Goal: Task Accomplishment & Management: Use online tool/utility

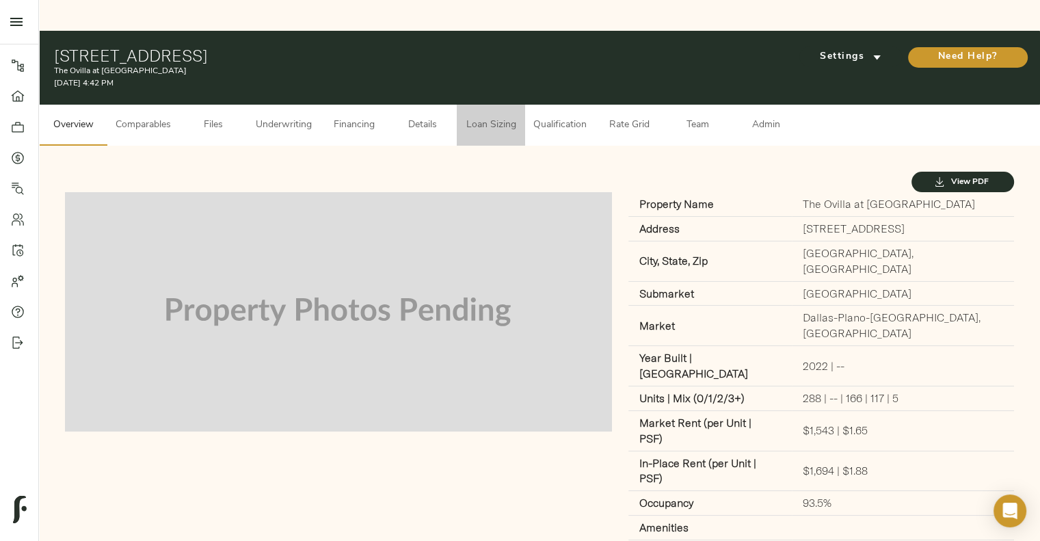
click at [500, 117] on span "Loan Sizing" at bounding box center [491, 125] width 52 height 17
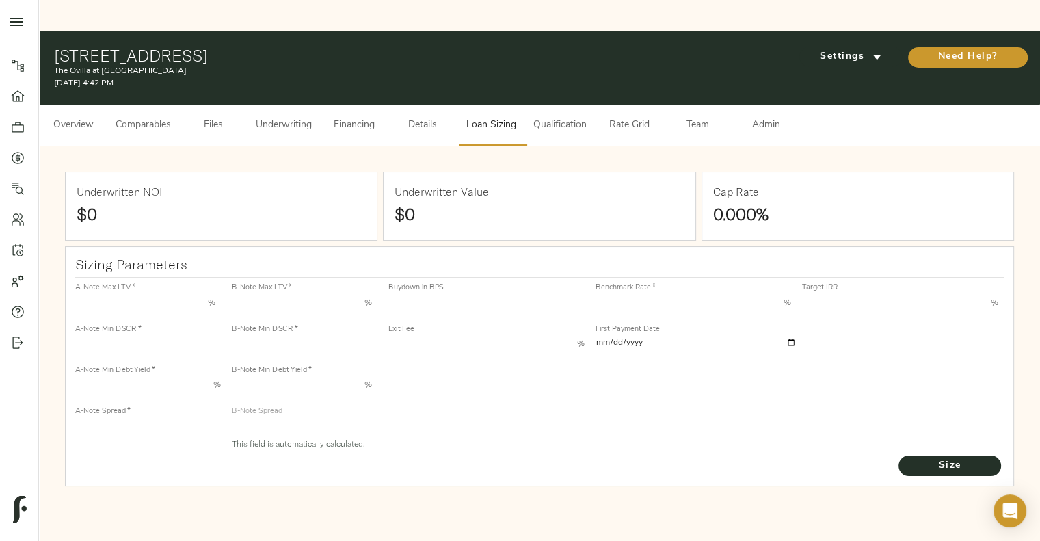
type input "55.000"
type input "1.4"
type input "10.00"
type input "210"
type input "80.000"
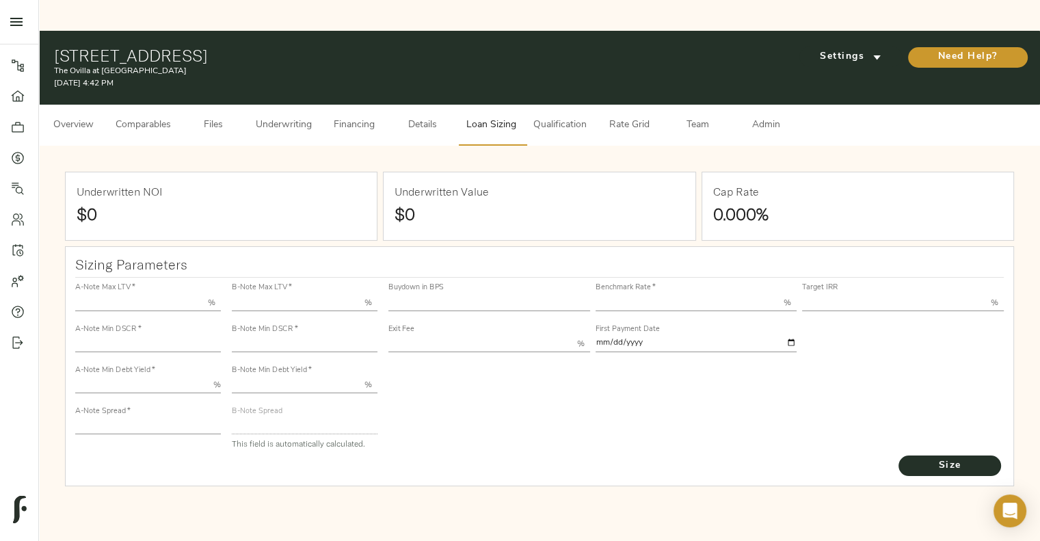
type input "1"
type input "2.00"
type input "549.2671657294316"
type input "53"
type input "3.73"
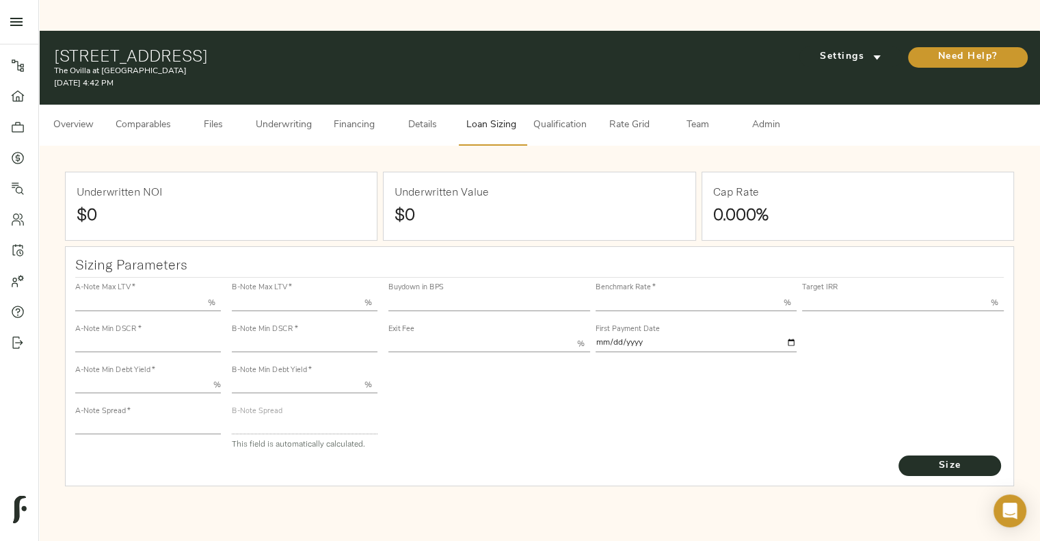
type input "13.00"
type input "1.00"
type input "[DATE]"
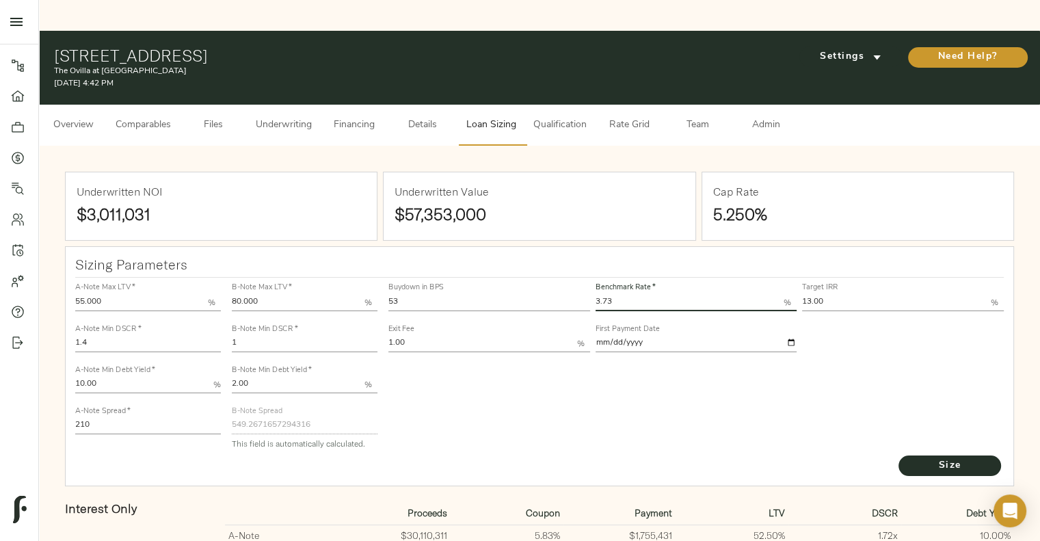
click at [630, 294] on input "3.73" at bounding box center [689, 302] width 189 height 16
click at [535, 368] on div "Buydown in BPS 53 Benchmark Rate   * 3.73 % Target IRR 13.00 % Exit Fee 1.00 % …" at bounding box center [696, 365] width 626 height 187
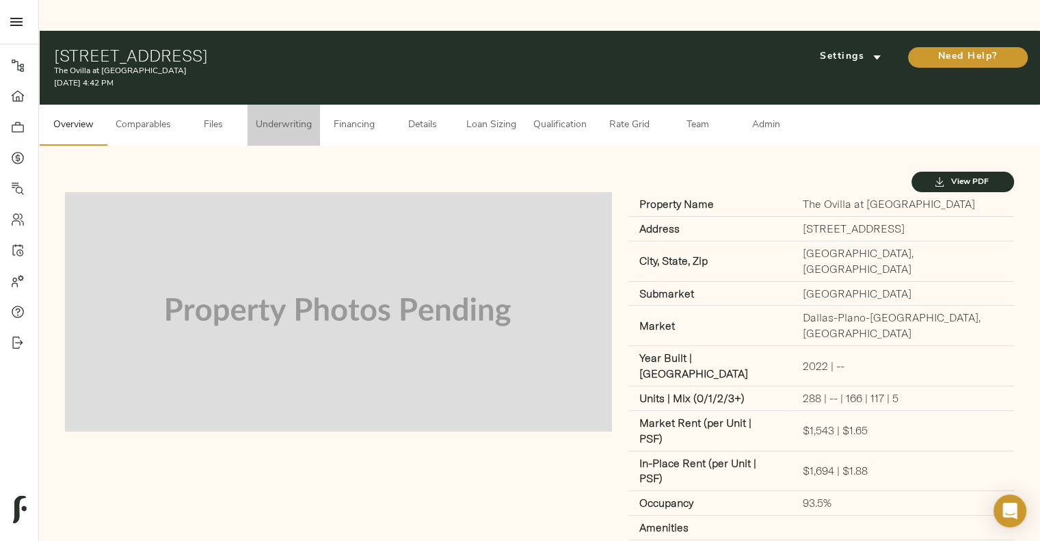
click at [320, 105] on button "Underwriting" at bounding box center [283, 125] width 72 height 41
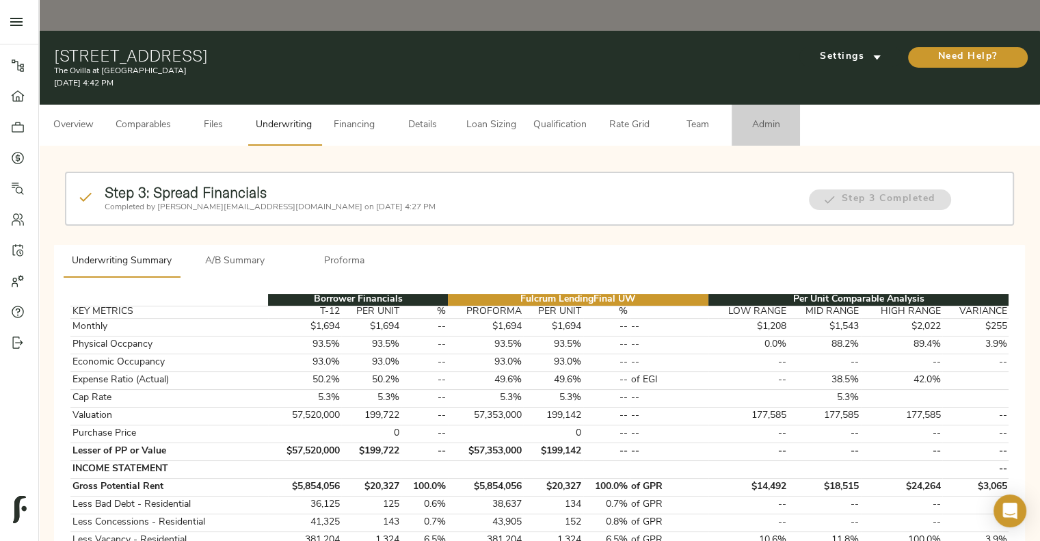
click at [752, 117] on span "Admin" at bounding box center [766, 125] width 52 height 17
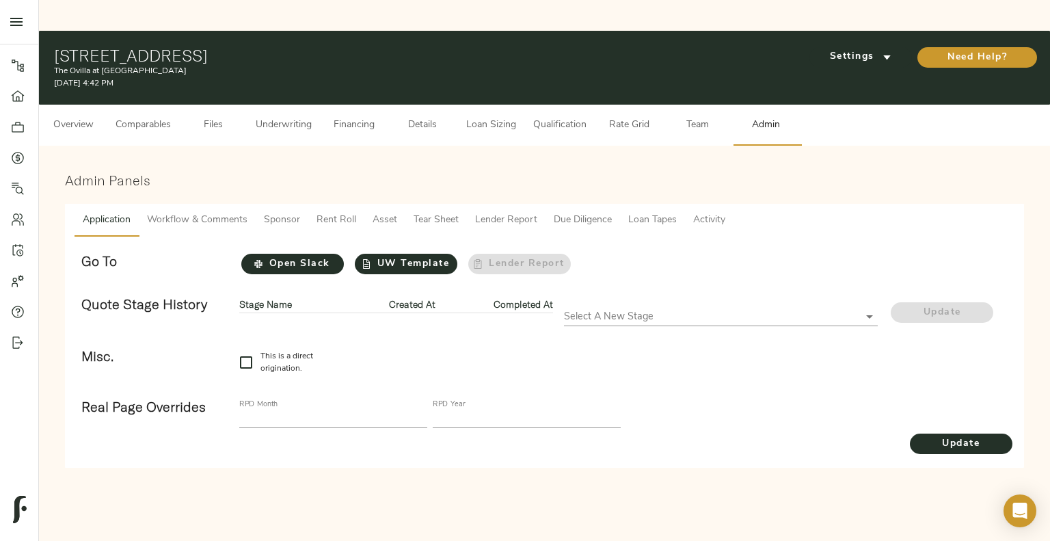
checkbox input "true"
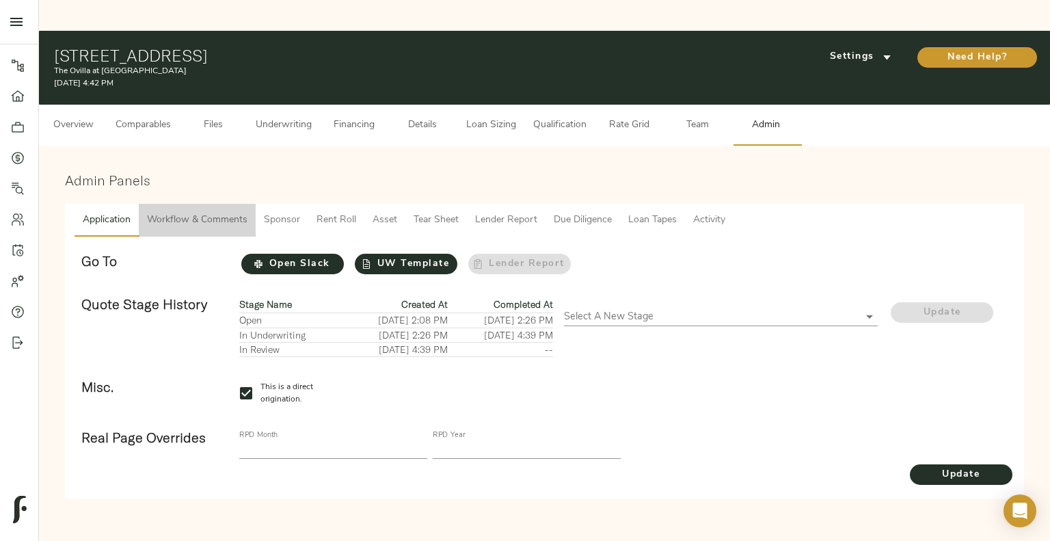
click at [195, 204] on button "Workflow & Comments" at bounding box center [197, 220] width 117 height 33
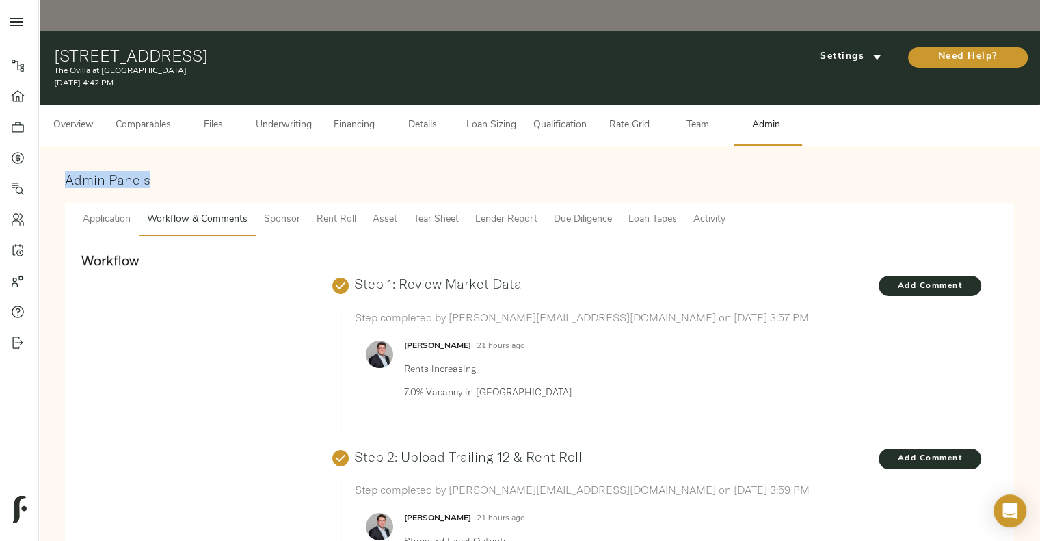
drag, startPoint x: 290, startPoint y: 119, endPoint x: 290, endPoint y: 100, distance: 18.5
click at [290, 117] on span "Underwriting" at bounding box center [284, 125] width 56 height 17
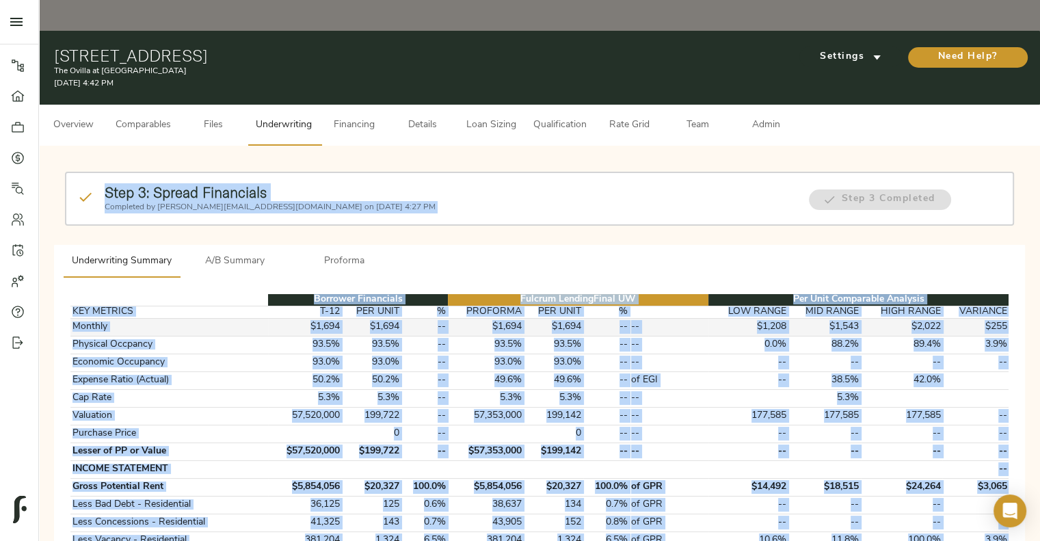
click at [497, 318] on td "$1,694" at bounding box center [486, 327] width 76 height 18
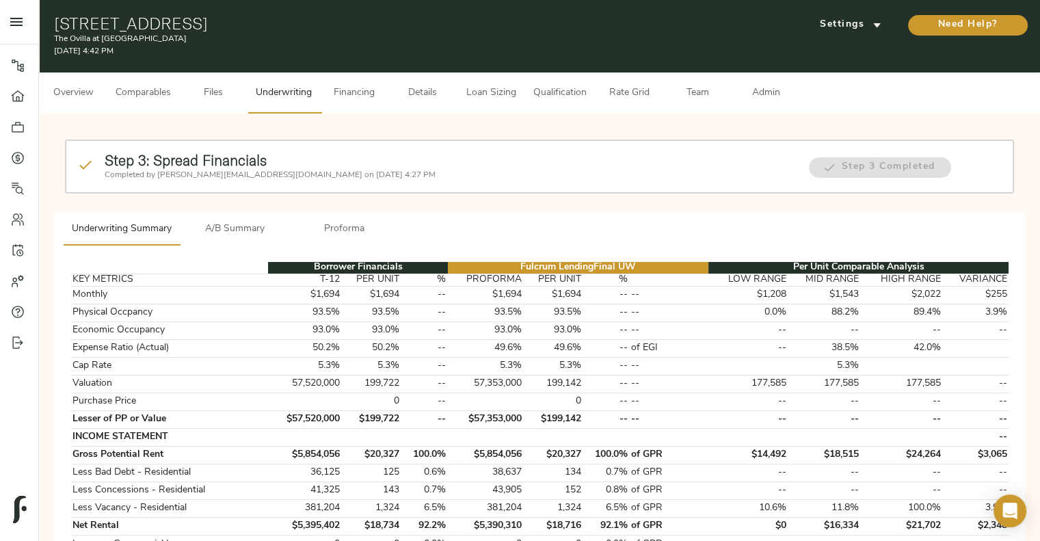
scroll to position [14, 0]
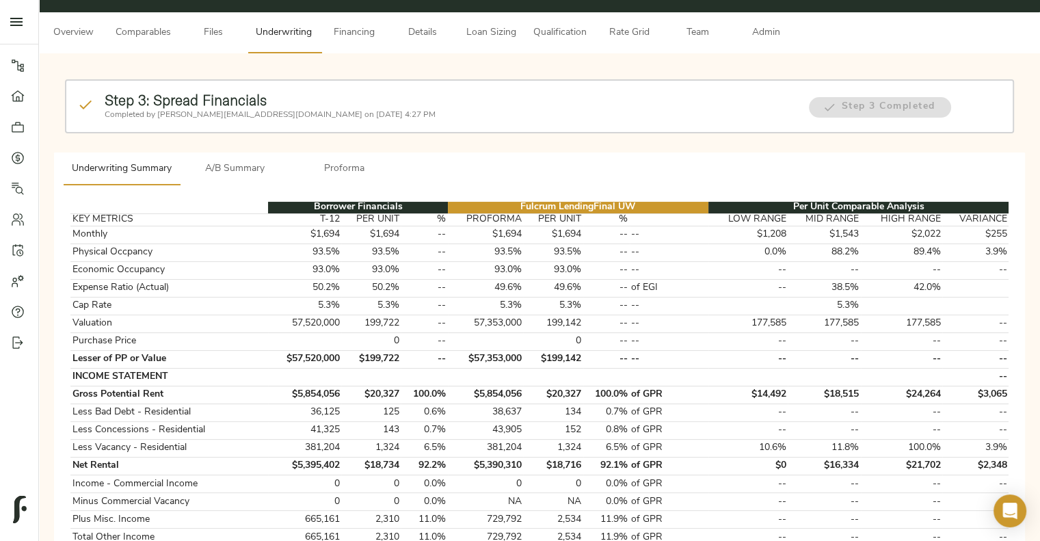
scroll to position [0, 0]
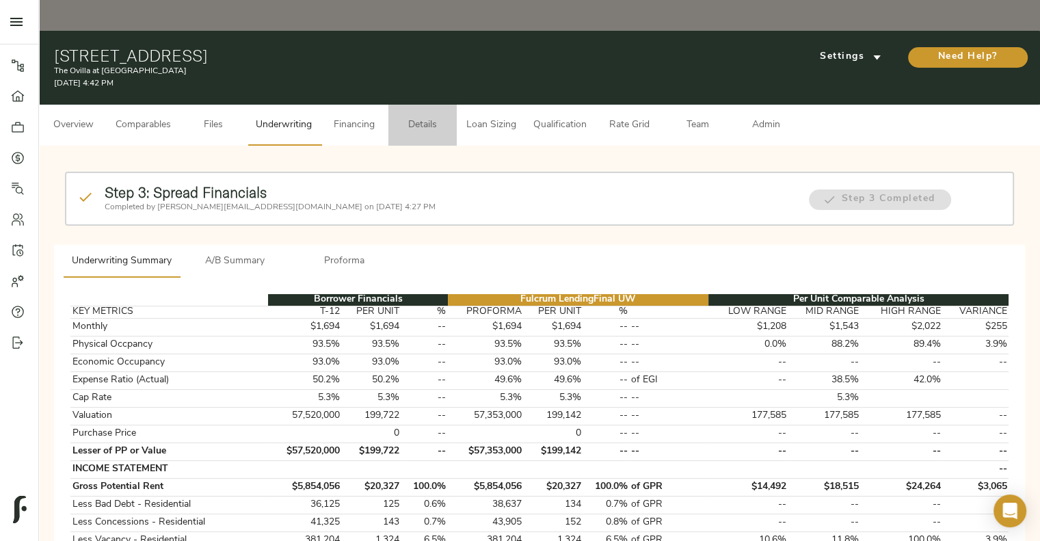
click at [435, 117] on span "Details" at bounding box center [423, 125] width 52 height 17
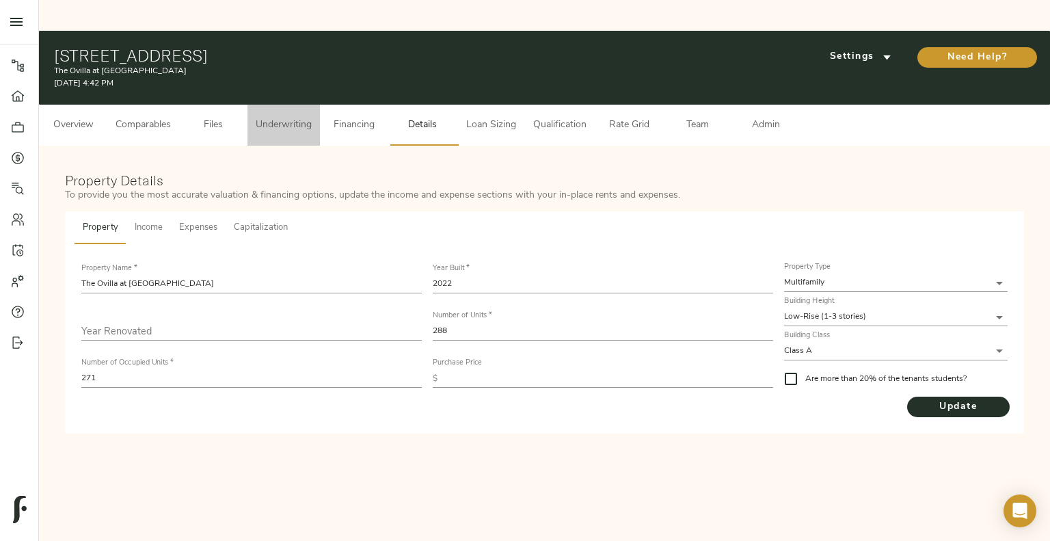
click at [270, 117] on span "Underwriting" at bounding box center [284, 125] width 56 height 17
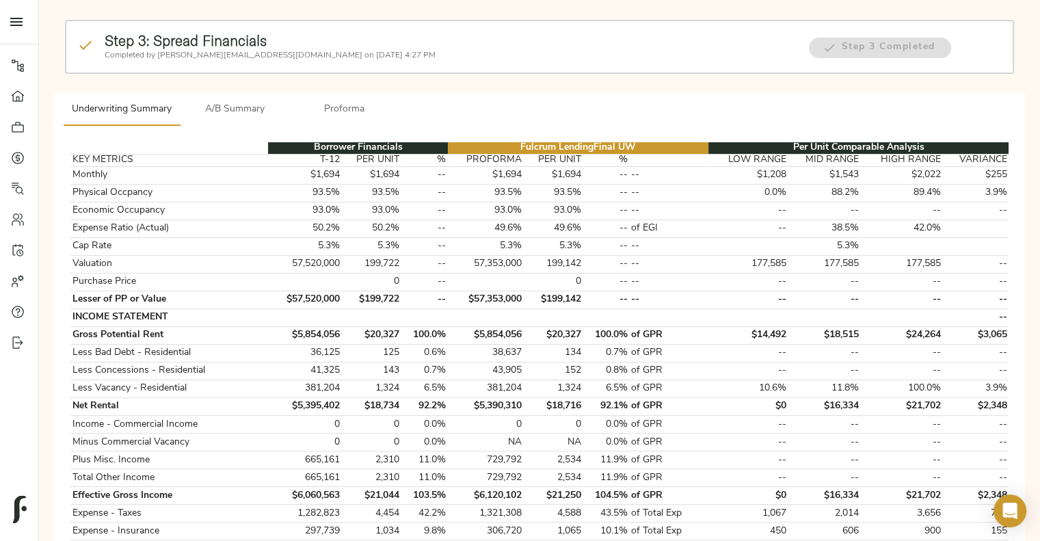
scroll to position [139, 0]
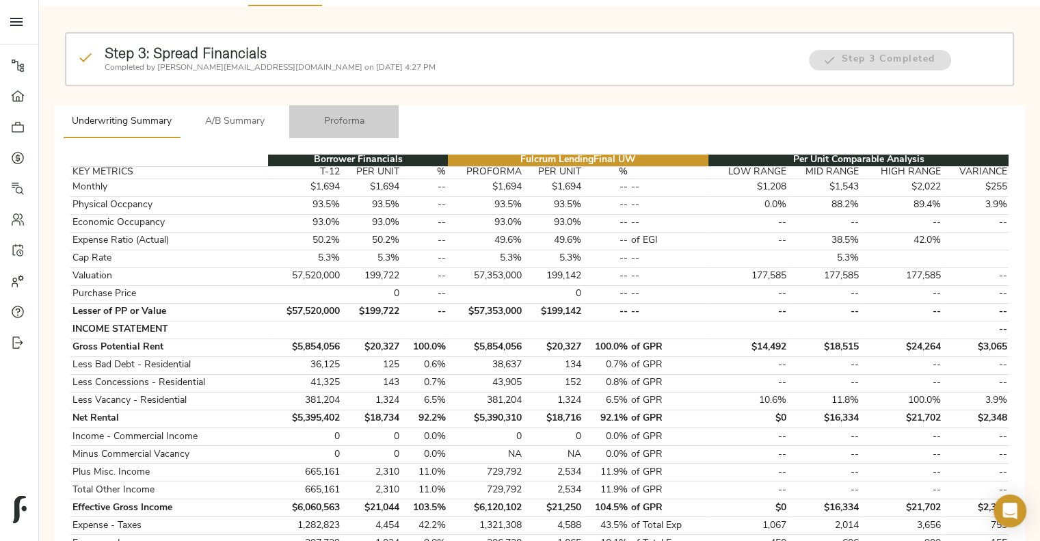
click at [356, 105] on button "Proforma" at bounding box center [343, 121] width 109 height 33
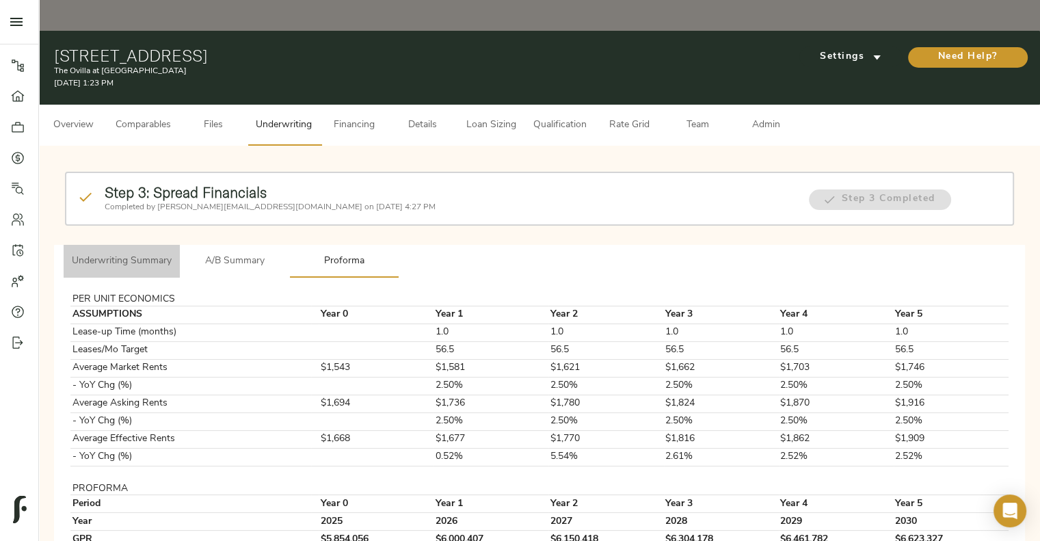
click at [131, 253] on span "Underwriting Summary" at bounding box center [122, 261] width 100 height 17
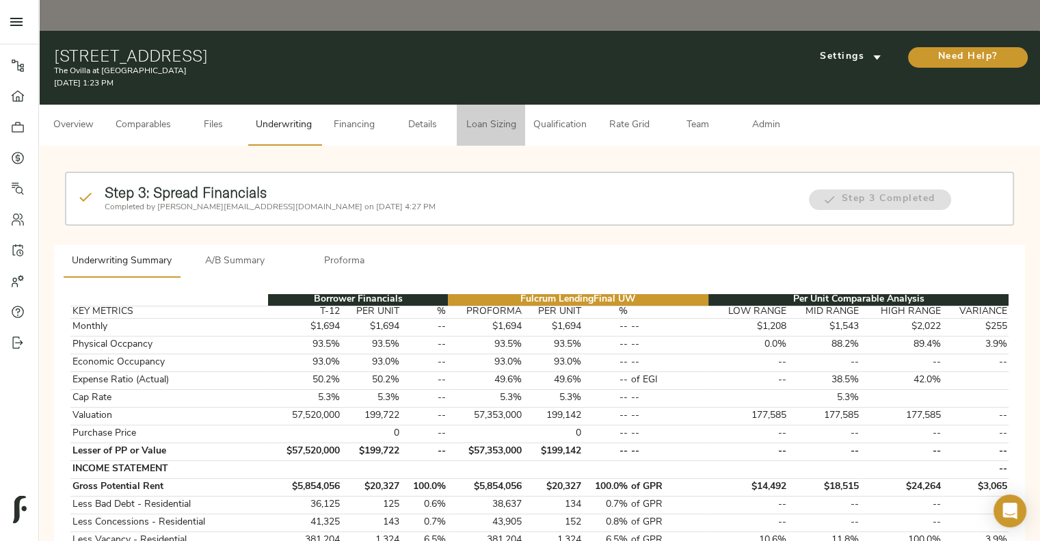
click at [481, 105] on button "Loan Sizing" at bounding box center [491, 125] width 68 height 41
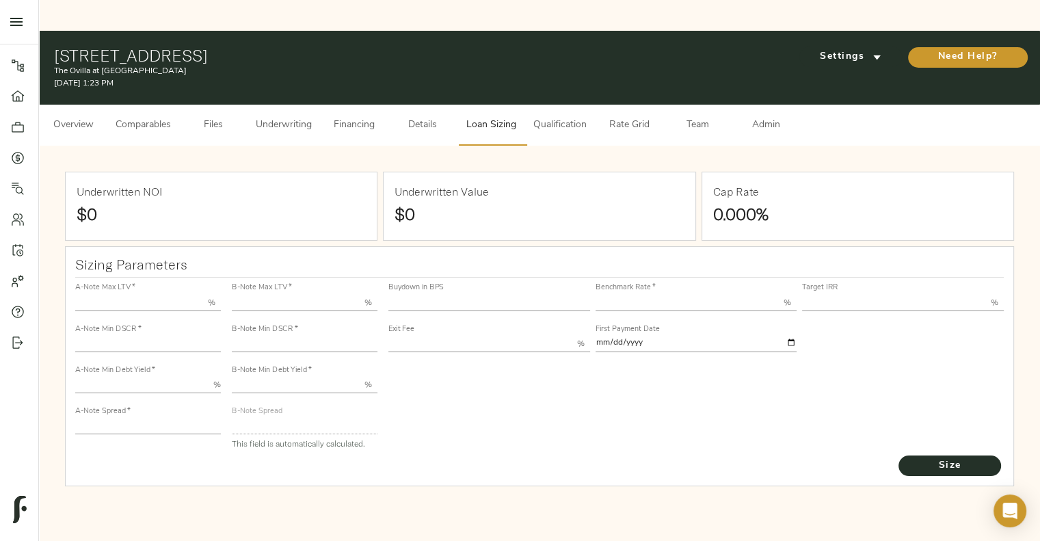
type input "55.000"
type input "1.4"
type input "10.00"
type input "220"
type input "80.000"
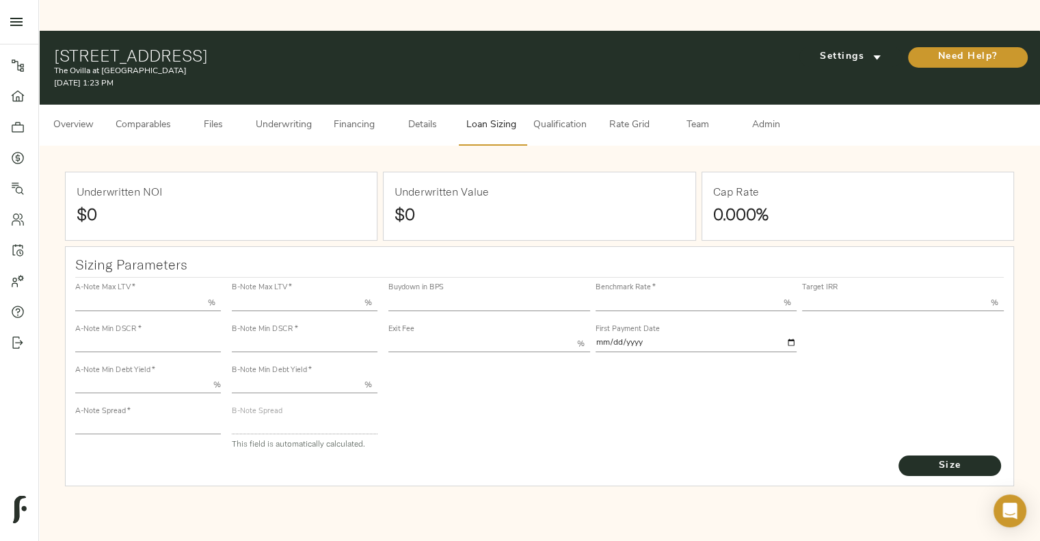
type input "1.03"
type input "2.00"
type input "515.7224400004546"
type input "45"
type input "3.65"
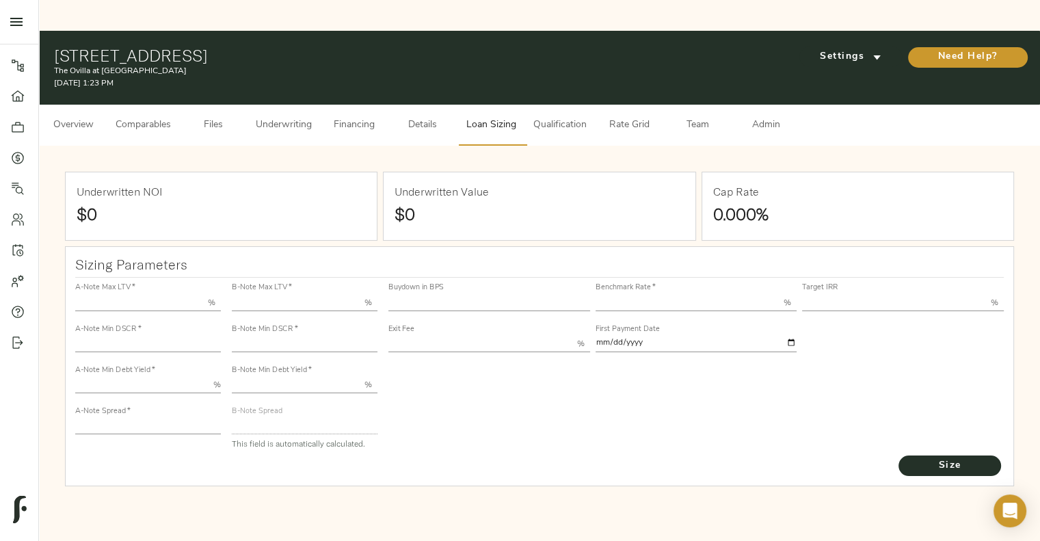
type input "12.00"
type input "1.00"
type input "[DATE]"
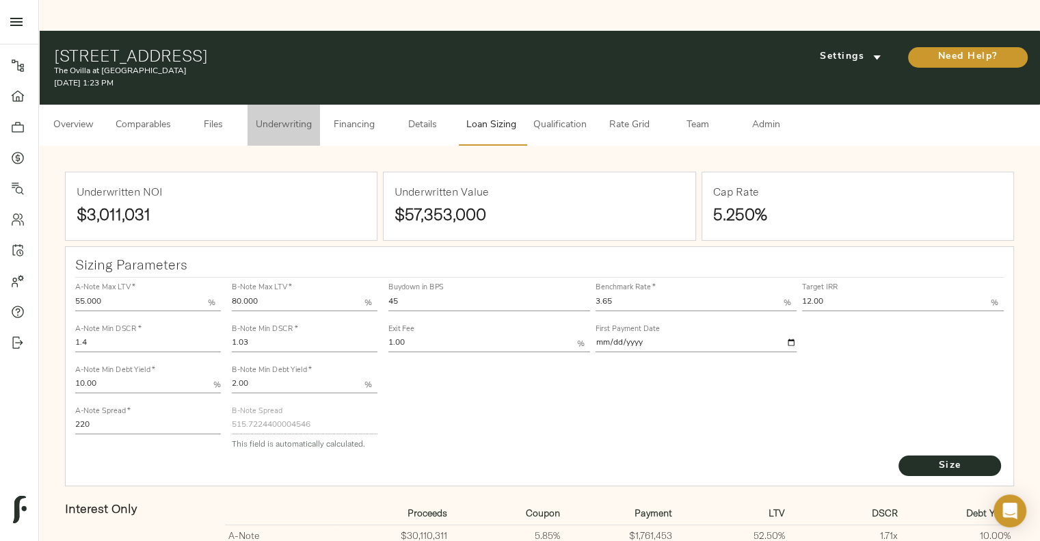
click at [309, 105] on button "Underwriting" at bounding box center [283, 125] width 72 height 41
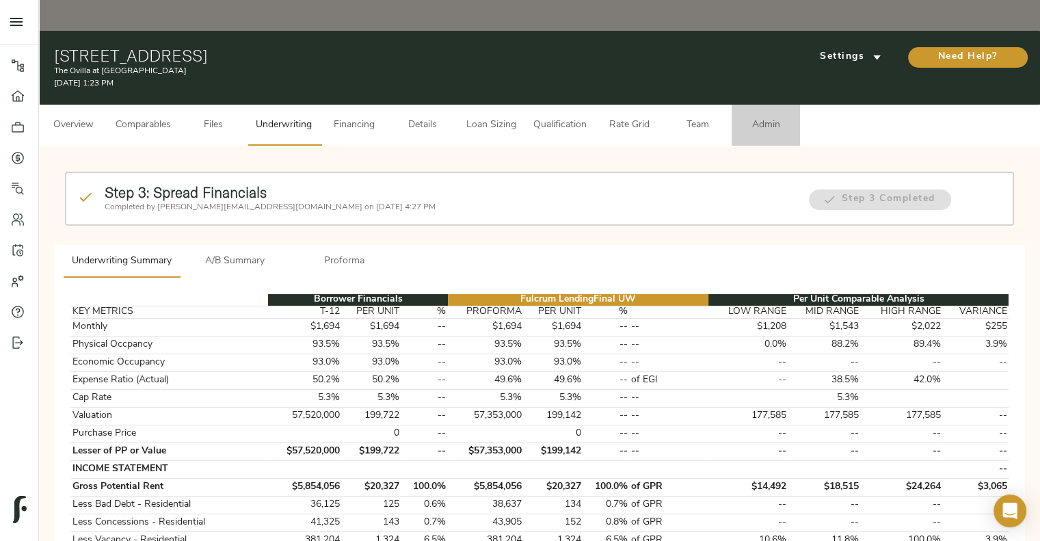
click at [756, 117] on span "Admin" at bounding box center [766, 125] width 52 height 17
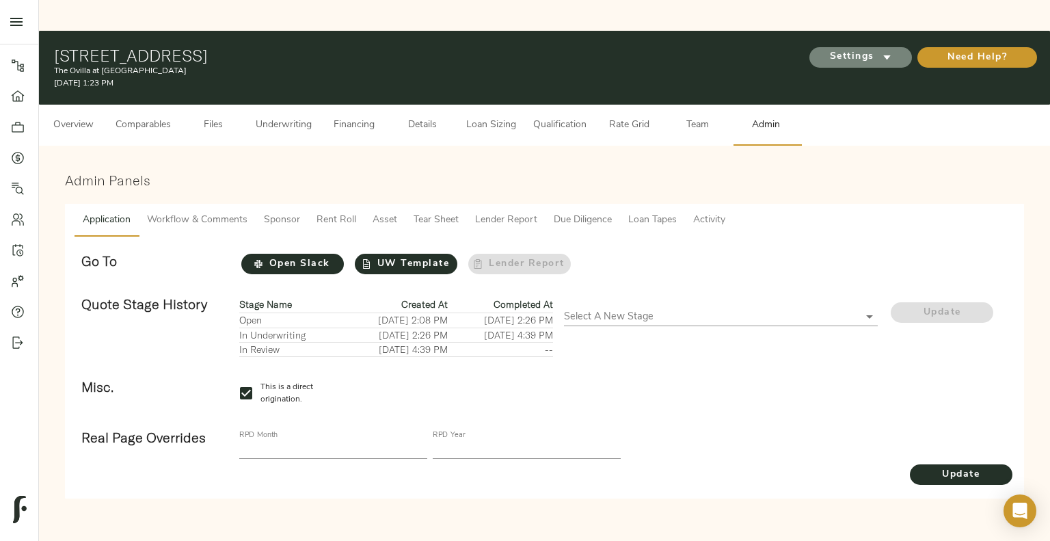
click at [846, 49] on span "Settings" at bounding box center [860, 57] width 75 height 17
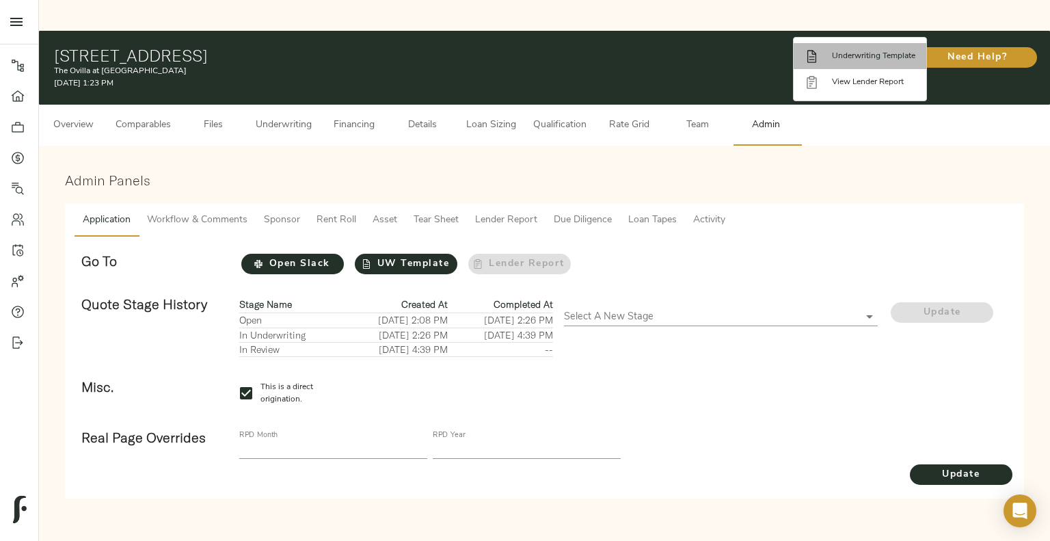
click at [850, 46] on li "Underwriting Template" at bounding box center [860, 56] width 133 height 26
click at [282, 90] on div at bounding box center [525, 270] width 1050 height 541
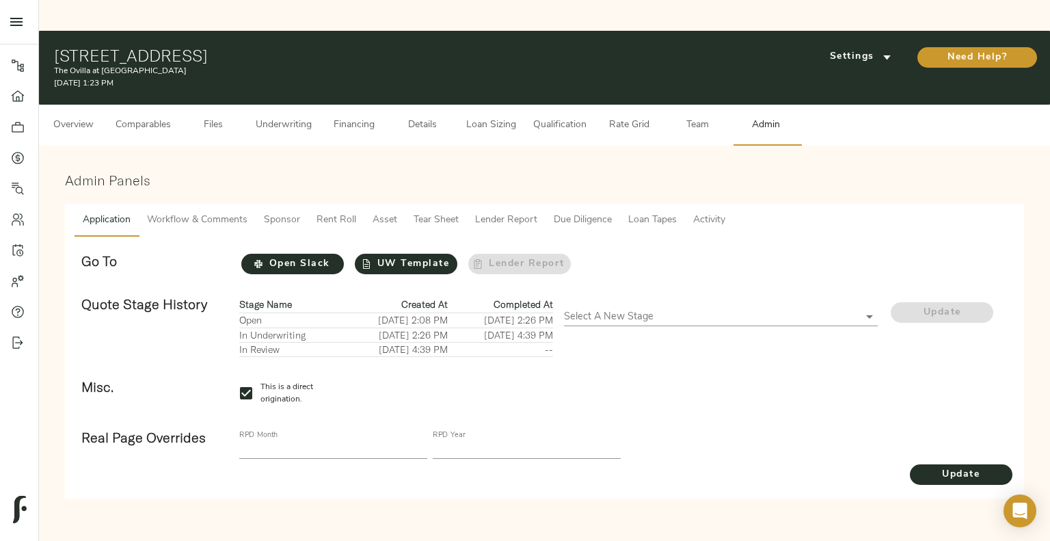
click at [280, 117] on span "Underwriting" at bounding box center [284, 125] width 56 height 17
